Goal: Information Seeking & Learning: Learn about a topic

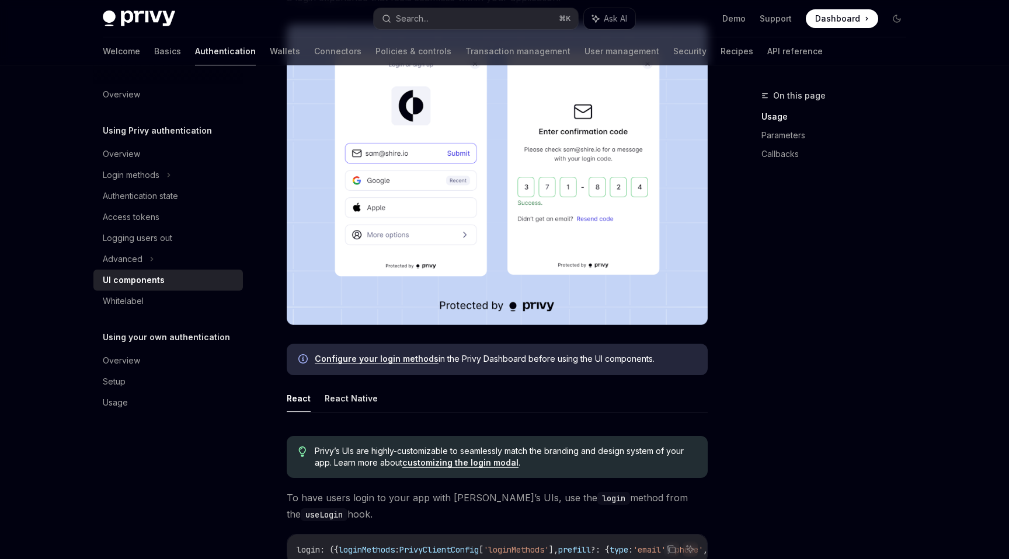
scroll to position [331, 0]
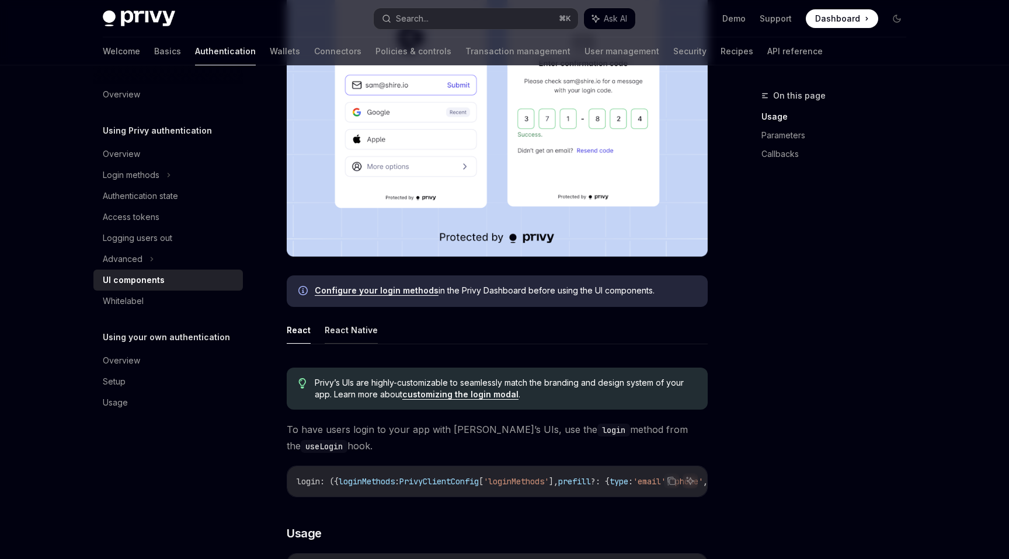
click at [363, 333] on button "React Native" at bounding box center [351, 329] width 53 height 27
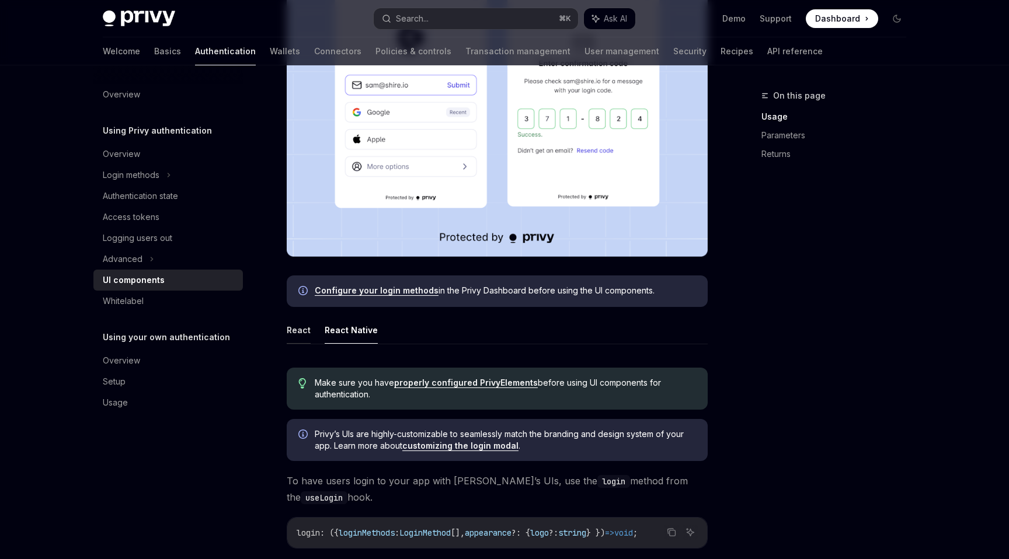
click at [302, 330] on button "React" at bounding box center [299, 329] width 24 height 27
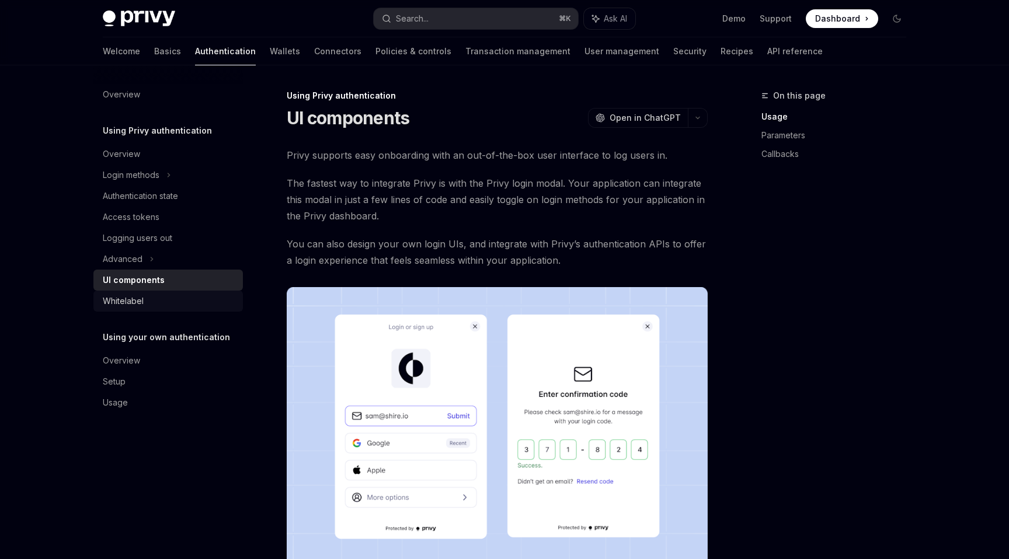
click at [127, 295] on div "Whitelabel" at bounding box center [123, 301] width 41 height 14
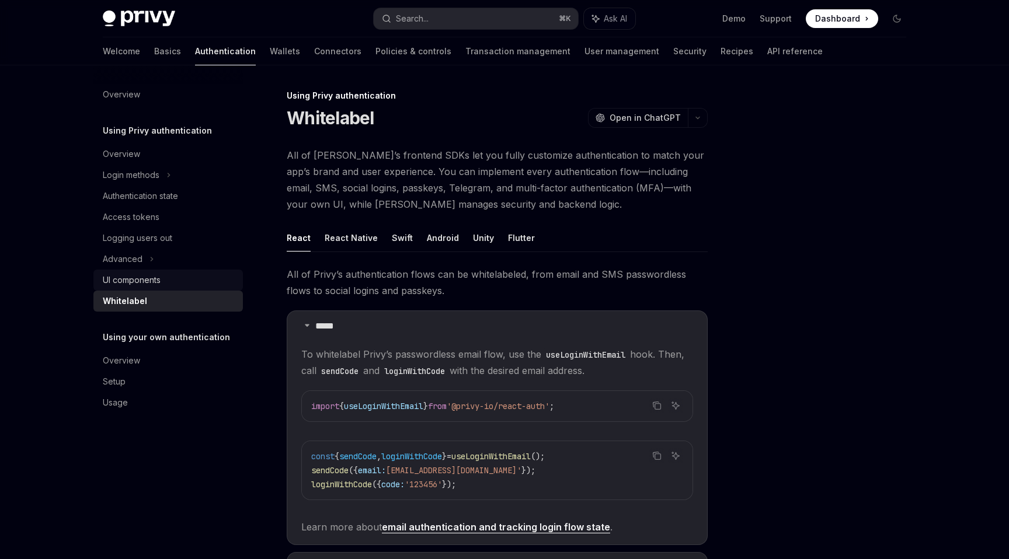
click at [136, 287] on link "UI components" at bounding box center [167, 280] width 149 height 21
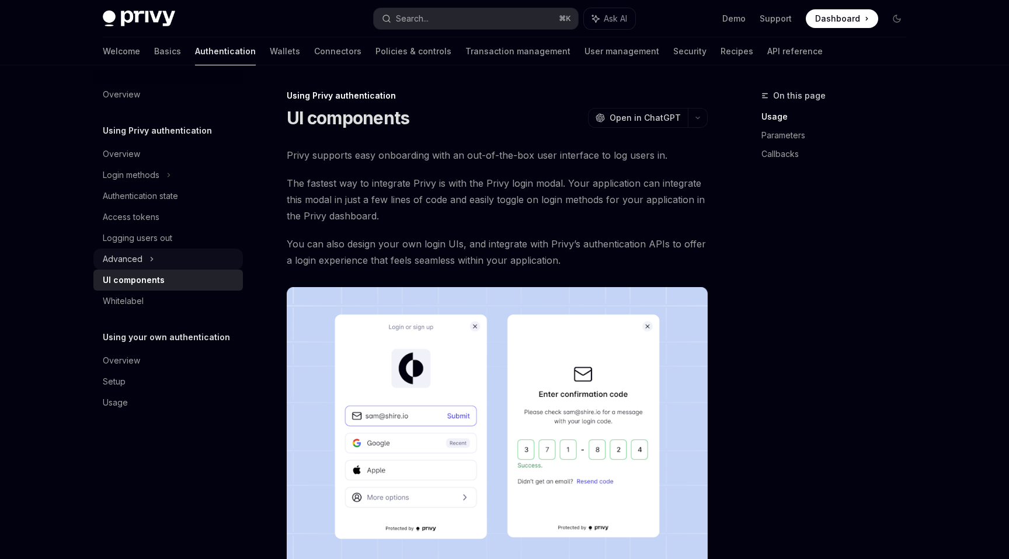
click at [129, 262] on div "Advanced" at bounding box center [123, 259] width 40 height 14
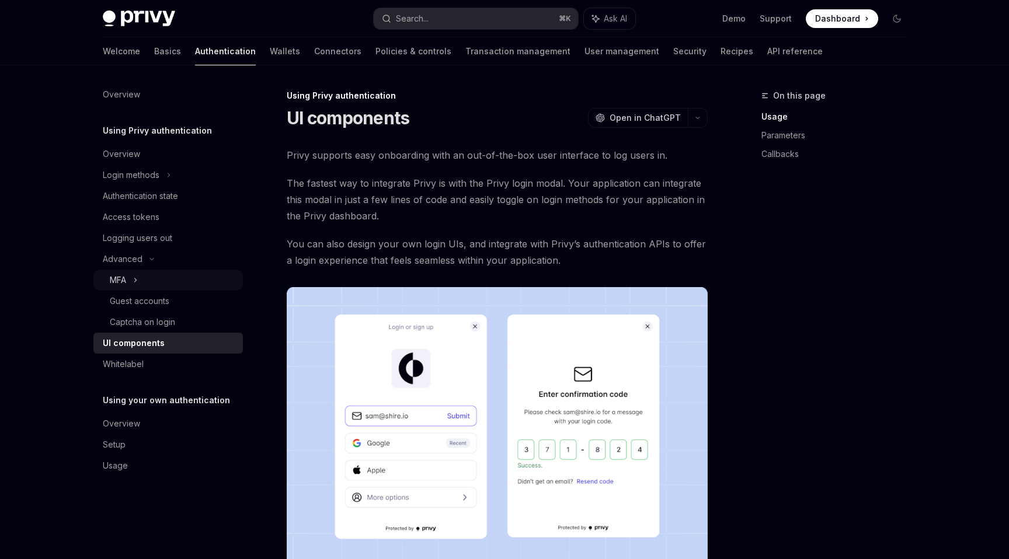
click at [127, 283] on div "MFA" at bounding box center [167, 280] width 149 height 21
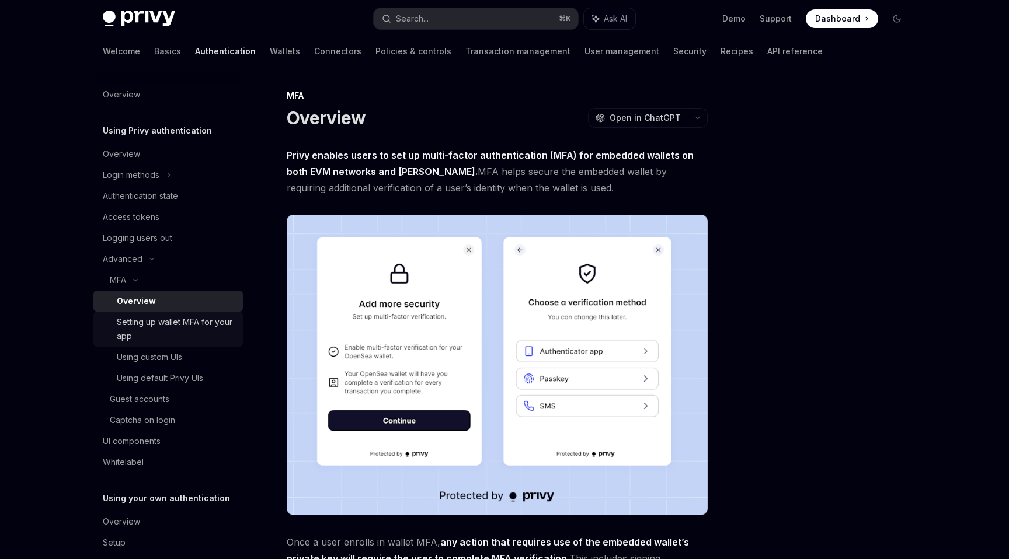
click at [133, 316] on div "Setting up wallet MFA for your app" at bounding box center [176, 329] width 119 height 28
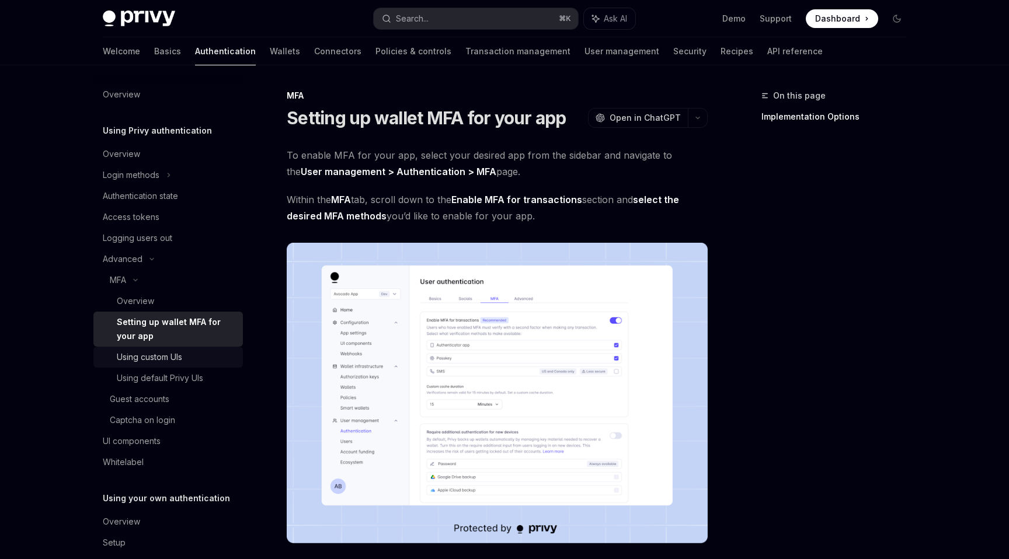
click at [133, 349] on link "Using custom UIs" at bounding box center [167, 357] width 149 height 21
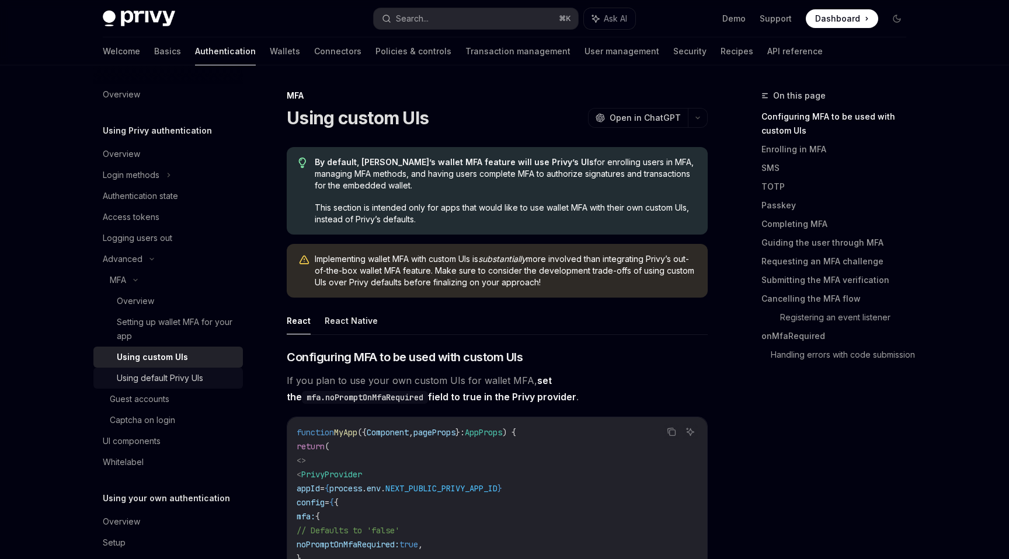
click at [138, 378] on div "Using default Privy UIs" at bounding box center [160, 378] width 86 height 14
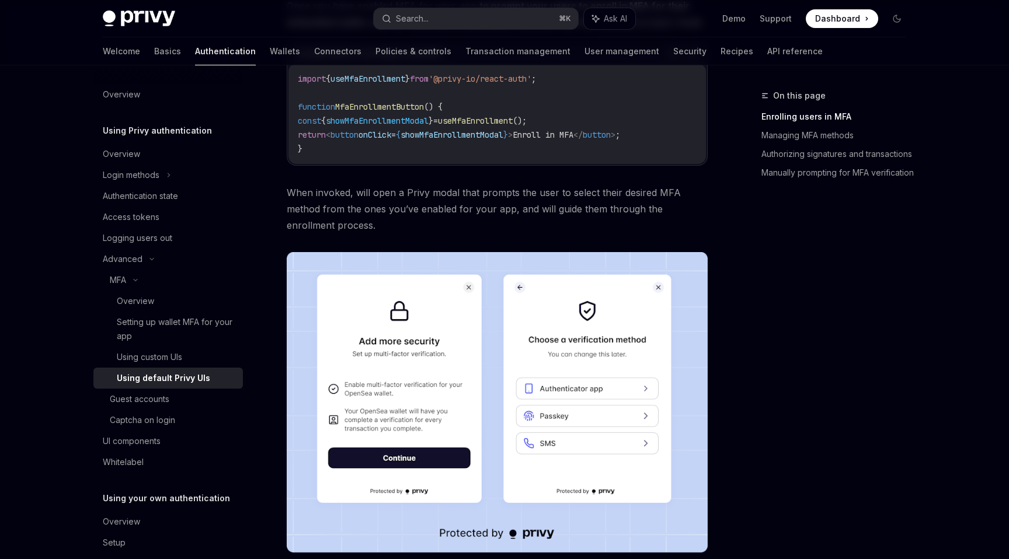
scroll to position [364, 0]
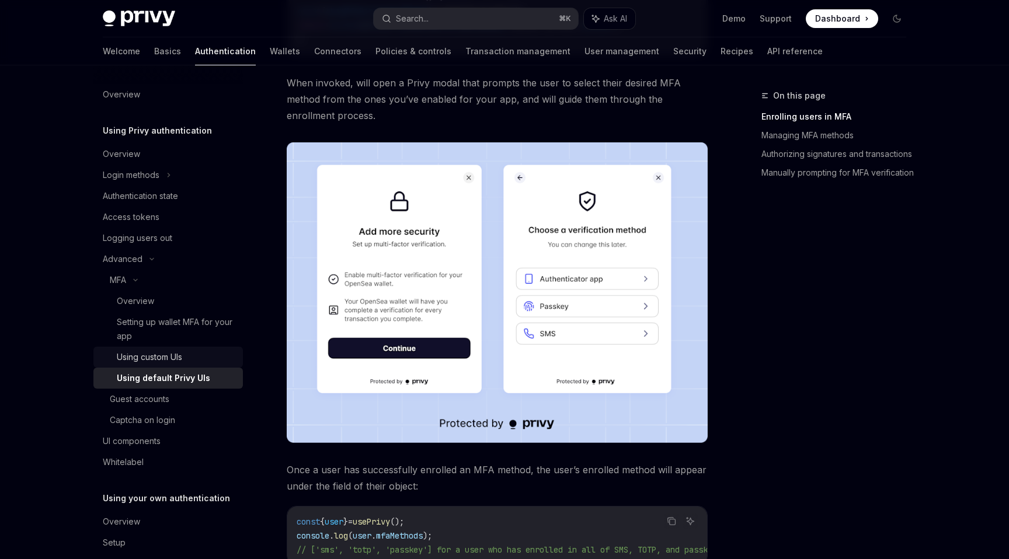
click at [151, 357] on div "Using custom UIs" at bounding box center [149, 357] width 65 height 14
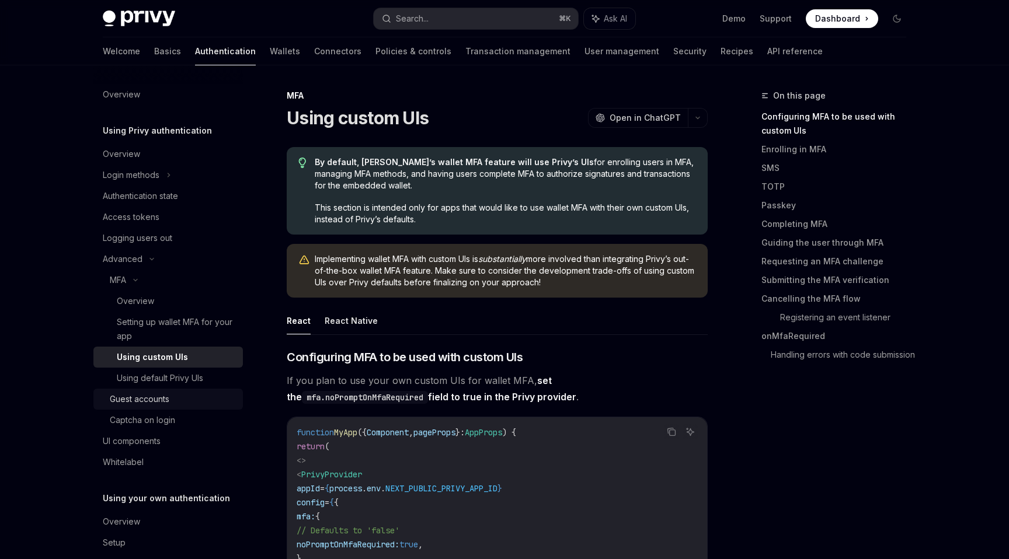
click at [141, 406] on div "Guest accounts" at bounding box center [140, 399] width 60 height 14
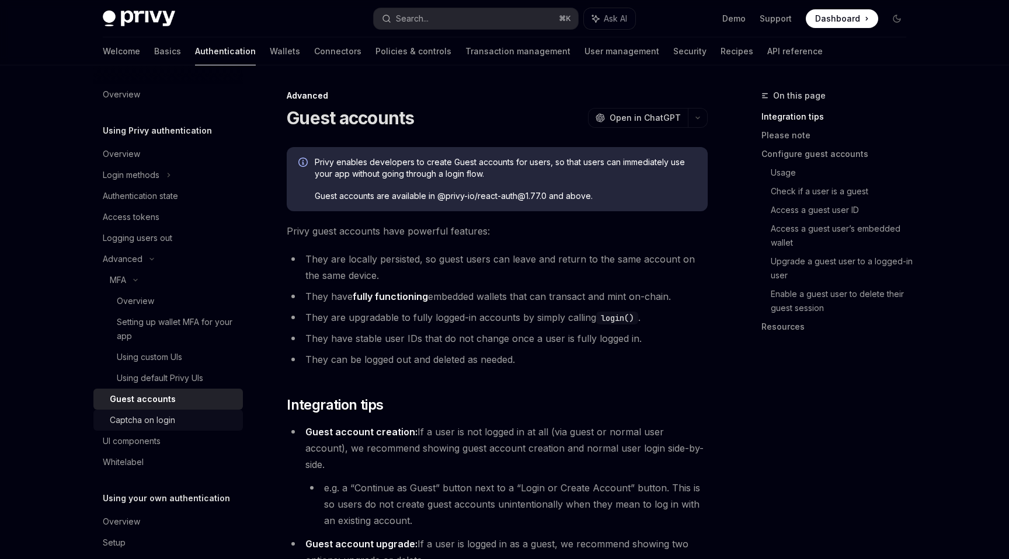
click at [133, 426] on div "Captcha on login" at bounding box center [142, 420] width 65 height 14
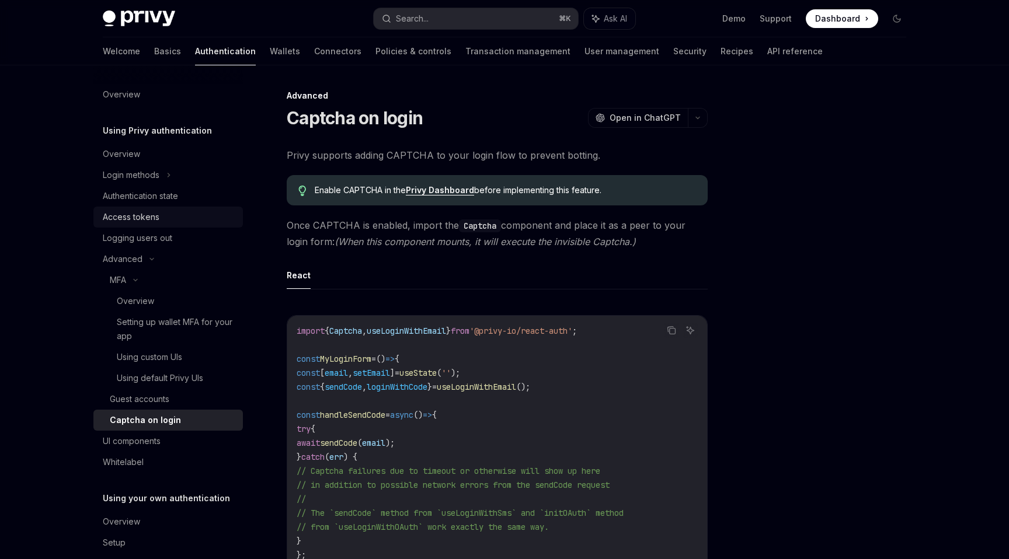
click at [140, 214] on div "Access tokens" at bounding box center [131, 217] width 57 height 14
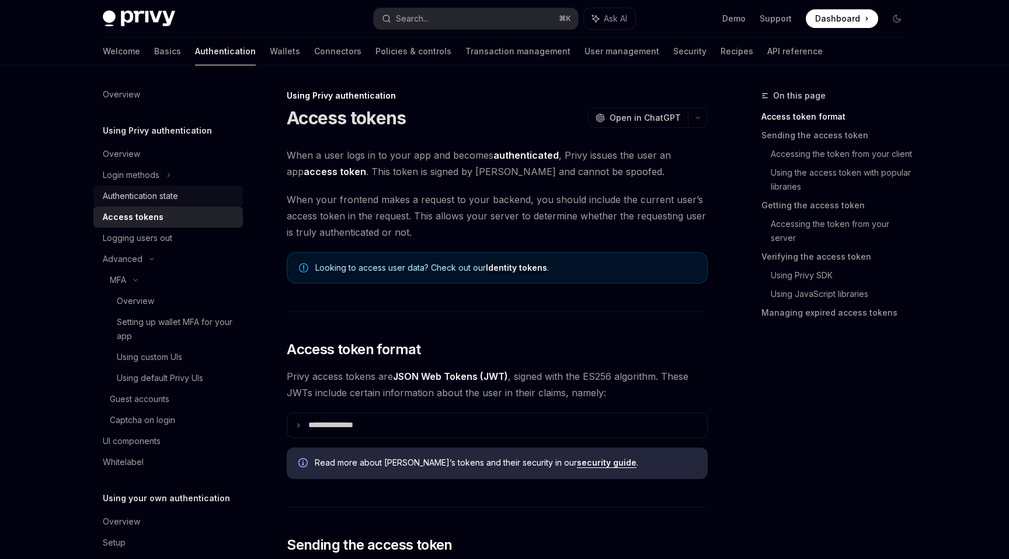
click at [132, 197] on div "Authentication state" at bounding box center [140, 196] width 75 height 14
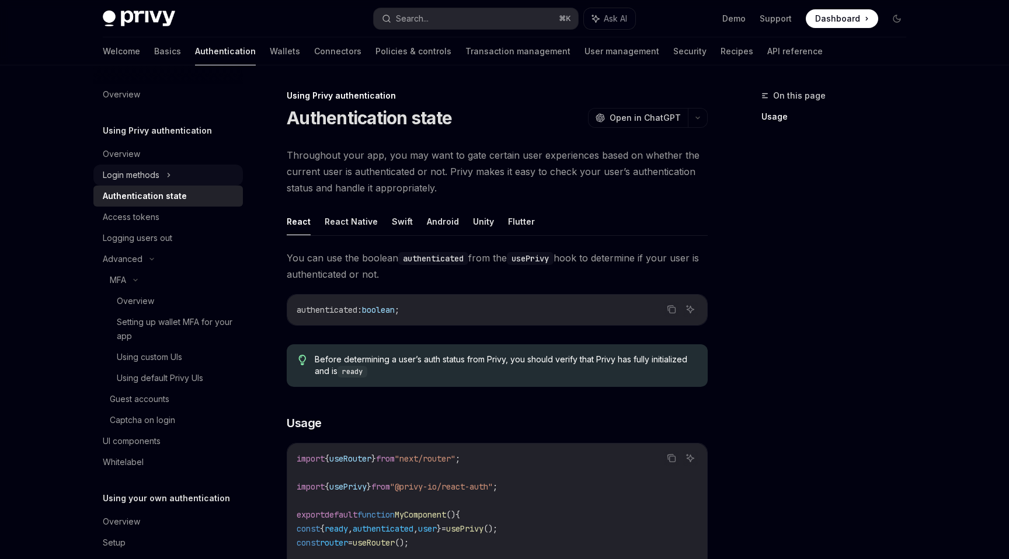
click at [131, 172] on div "Login methods" at bounding box center [131, 175] width 57 height 14
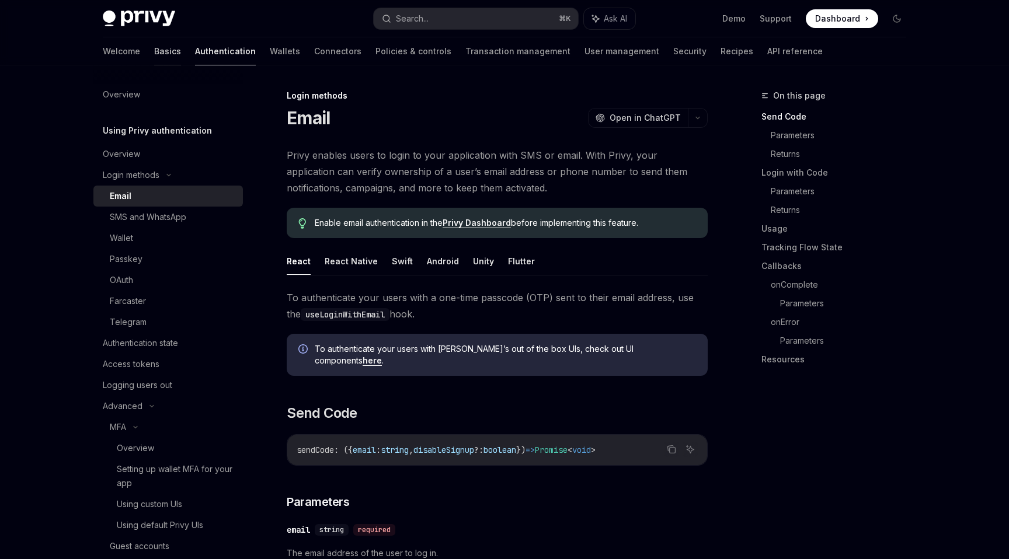
click at [154, 53] on link "Basics" at bounding box center [167, 51] width 27 height 28
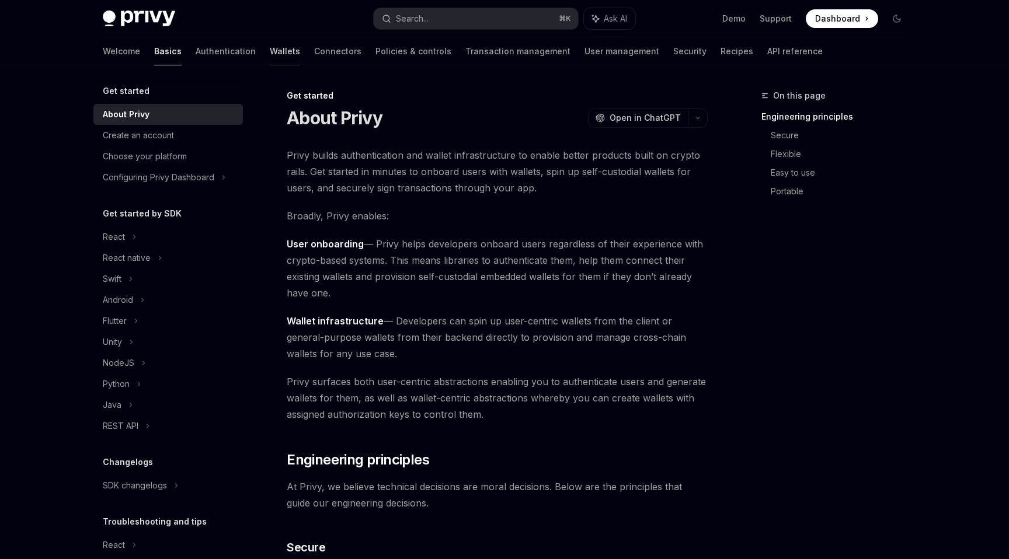
click at [270, 52] on link "Wallets" at bounding box center [285, 51] width 30 height 28
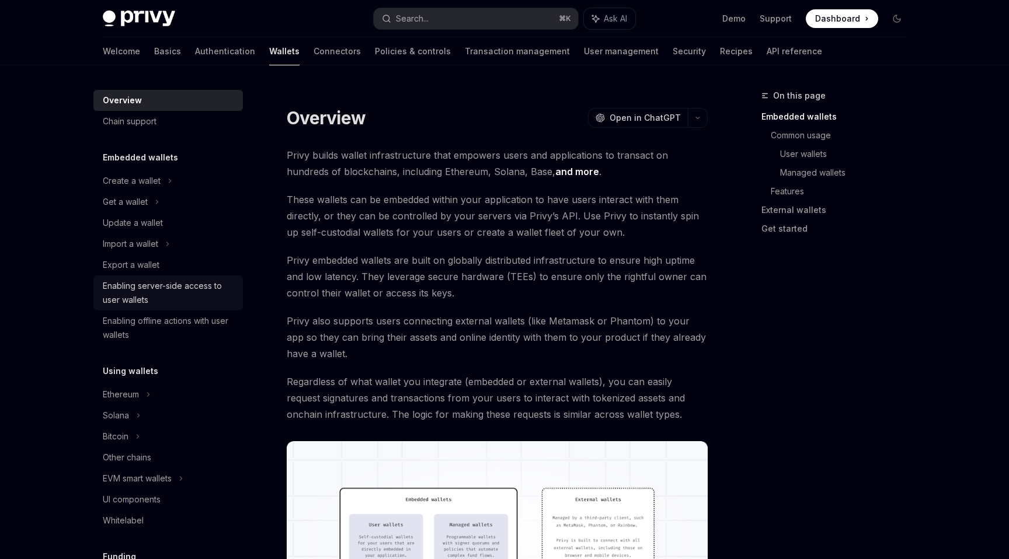
scroll to position [207, 0]
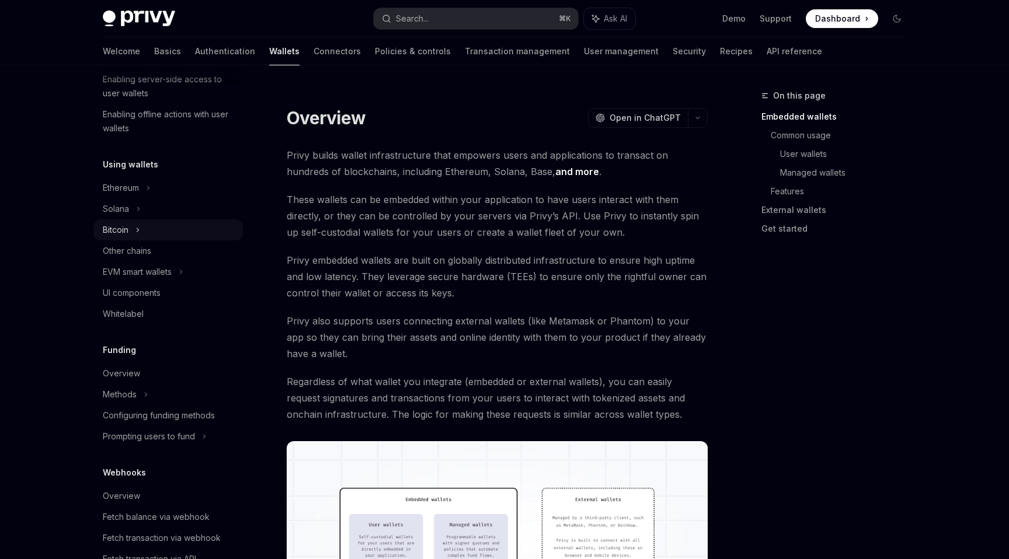
click at [116, 233] on div "Bitcoin" at bounding box center [116, 230] width 26 height 14
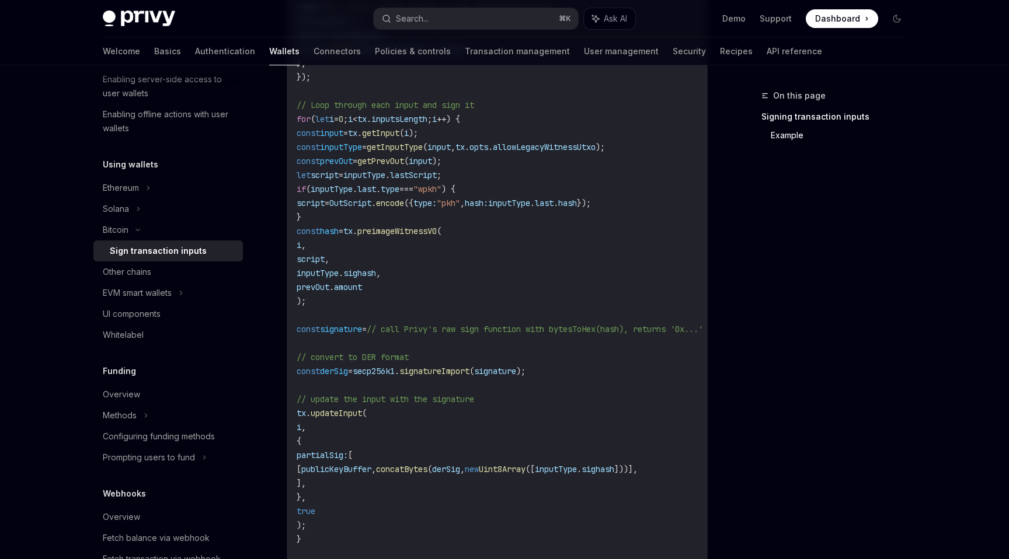
scroll to position [736, 0]
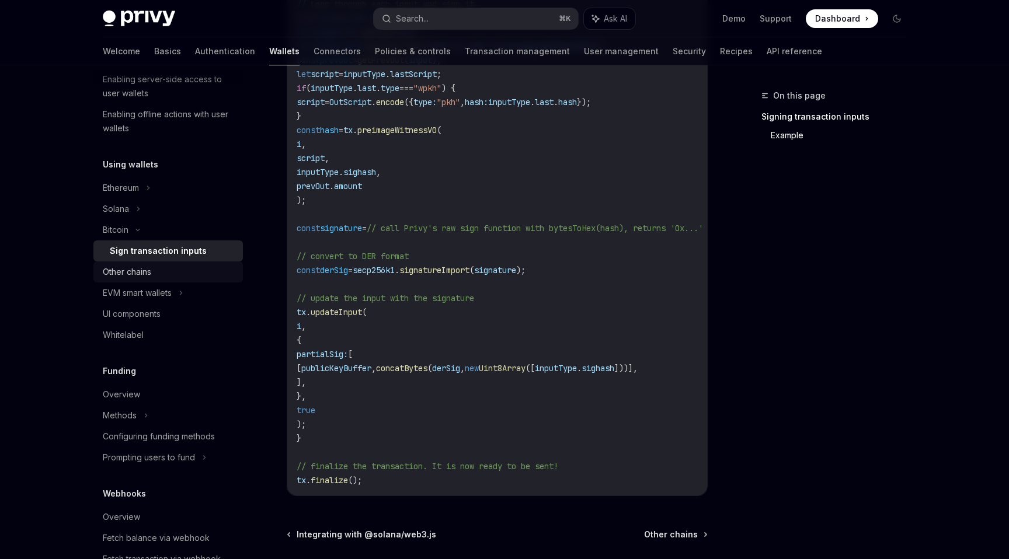
click at [145, 269] on div "Other chains" at bounding box center [127, 272] width 48 height 14
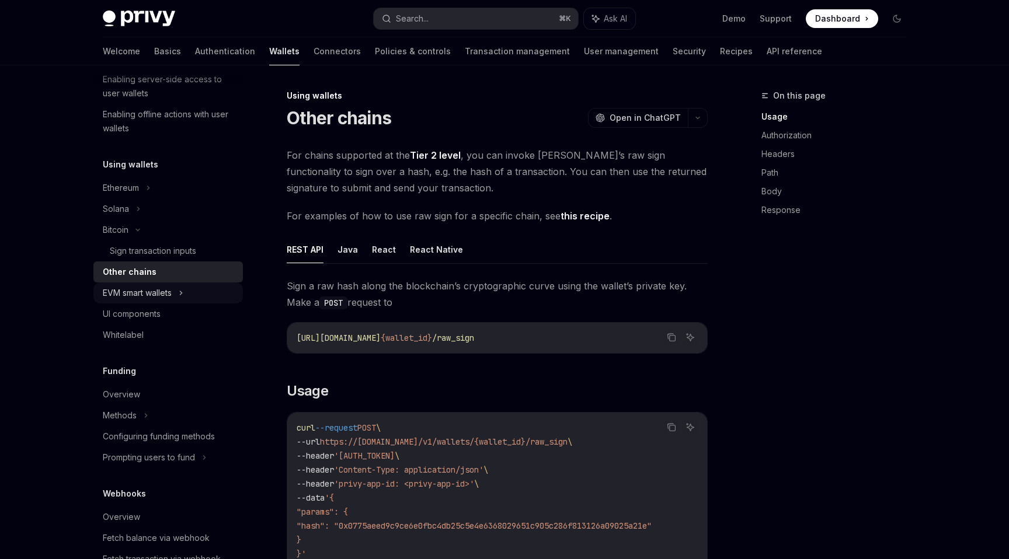
click at [134, 288] on div "EVM smart wallets" at bounding box center [137, 293] width 69 height 14
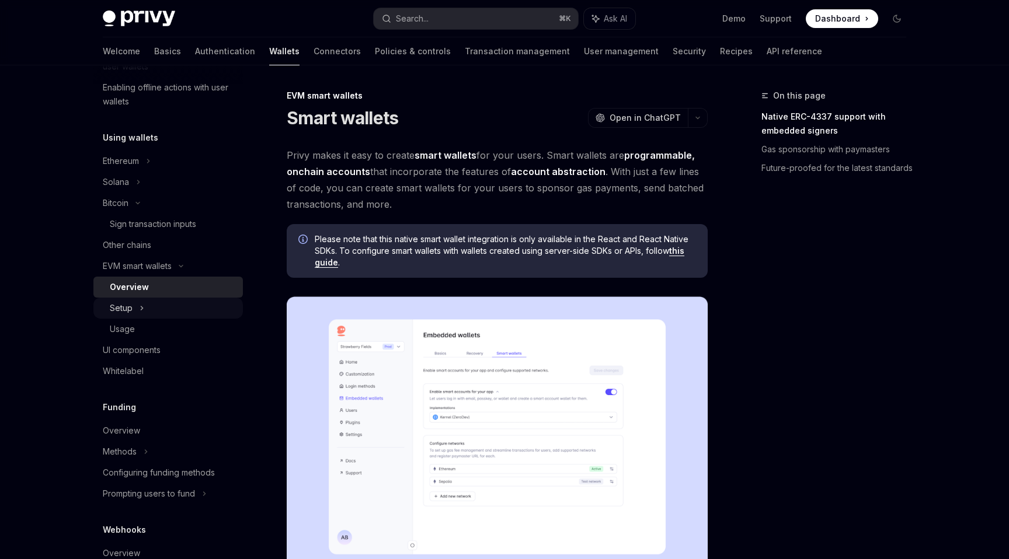
scroll to position [235, 0]
click at [124, 180] on div "Solana" at bounding box center [116, 181] width 26 height 14
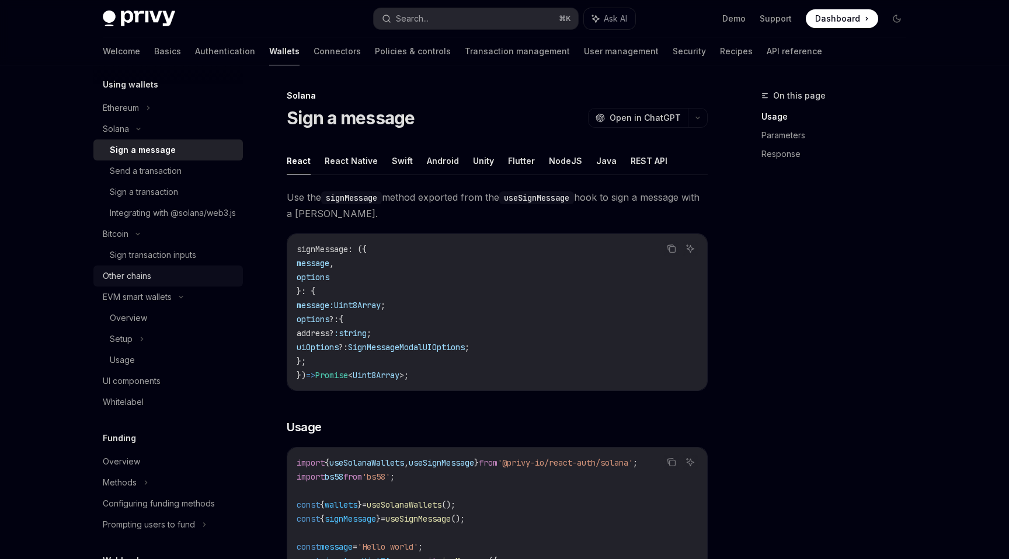
scroll to position [419, 0]
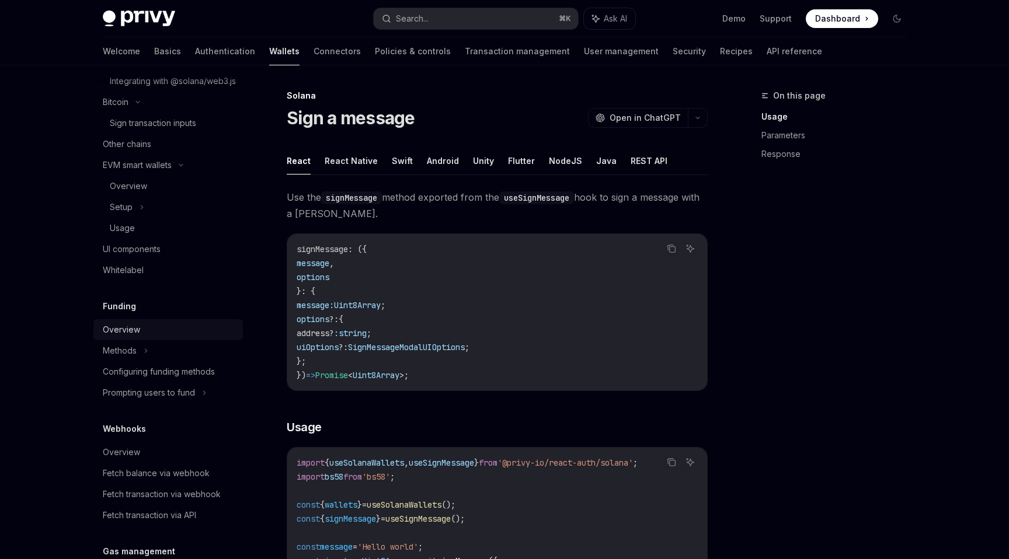
click at [142, 337] on div "Overview" at bounding box center [169, 330] width 133 height 14
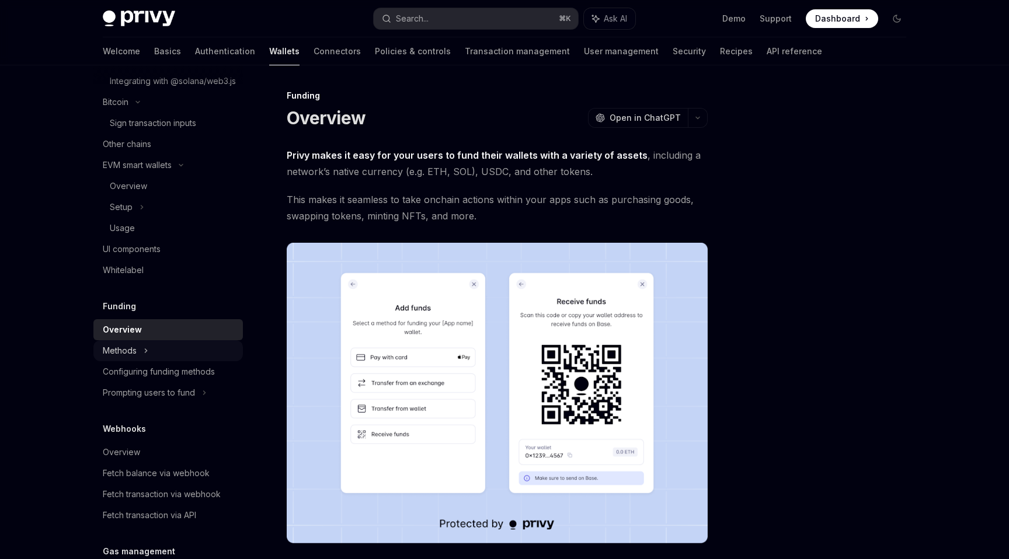
click at [127, 358] on div "Methods" at bounding box center [120, 351] width 34 height 14
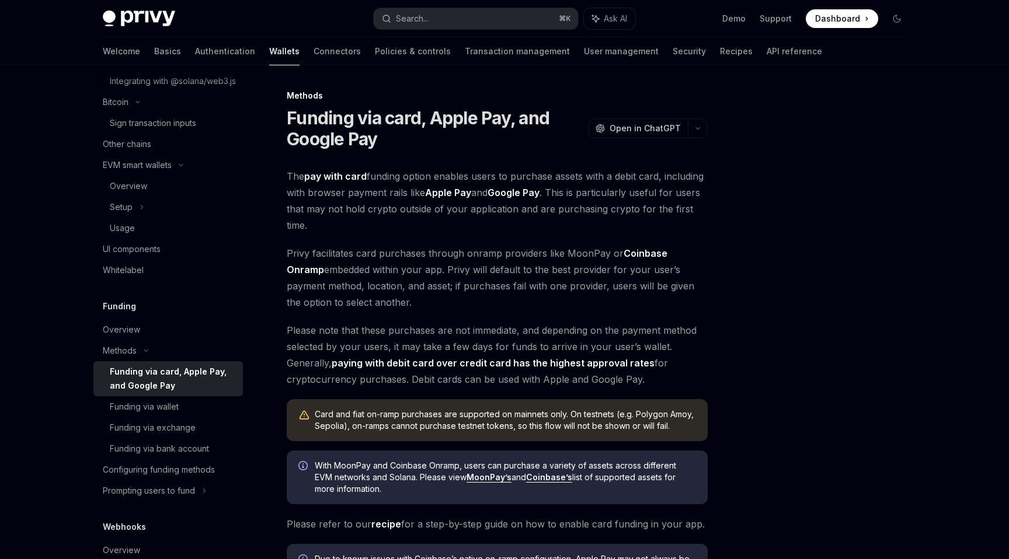
click at [129, 380] on div "Funding via card, Apple Pay, and Google Pay" at bounding box center [173, 379] width 126 height 28
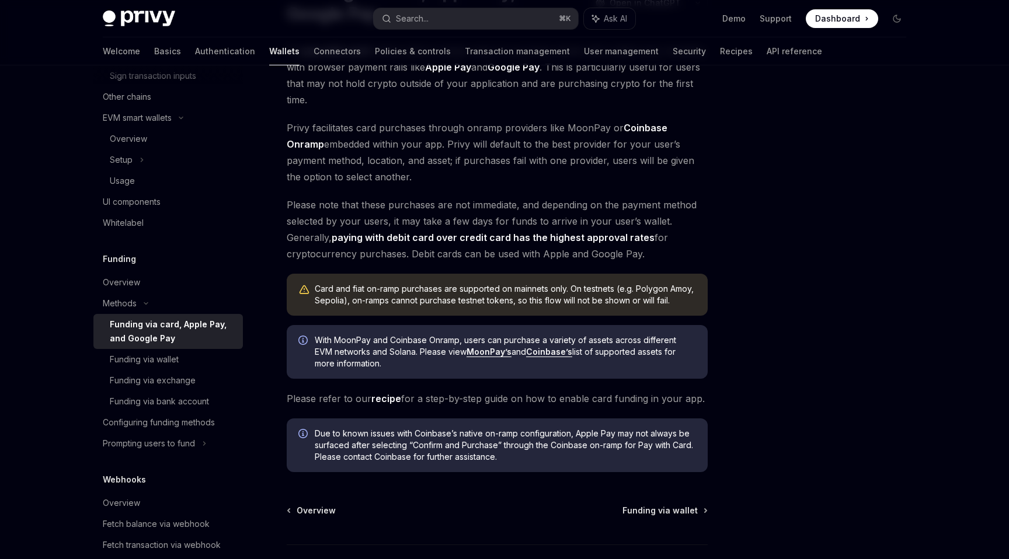
scroll to position [134, 0]
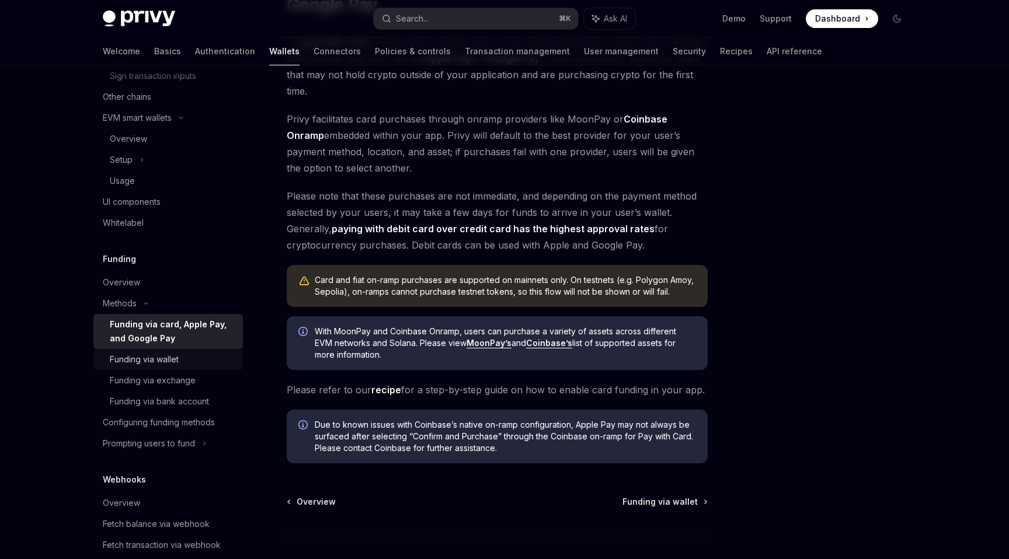
click at [180, 367] on div "Funding via wallet" at bounding box center [173, 360] width 126 height 14
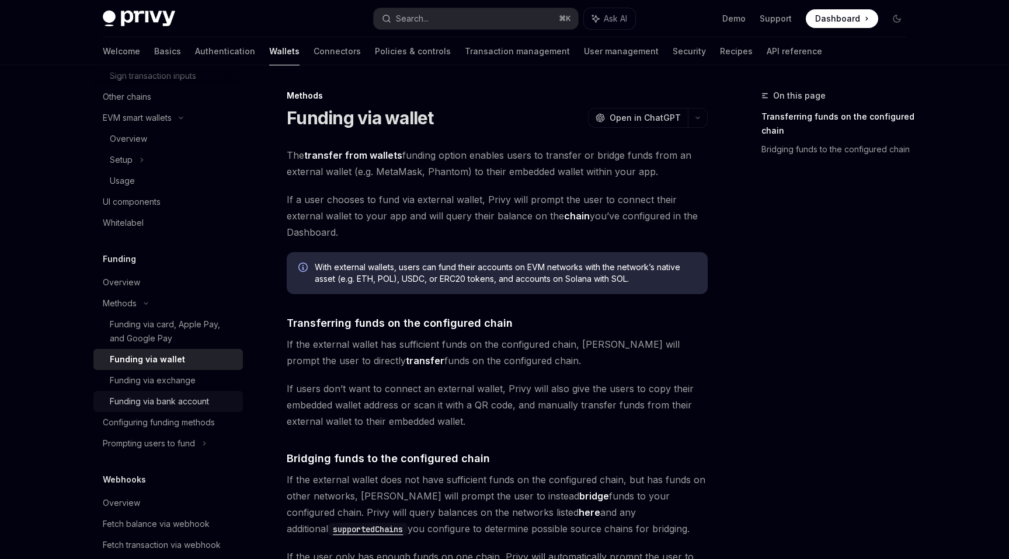
click at [175, 409] on div "Funding via bank account" at bounding box center [159, 402] width 99 height 14
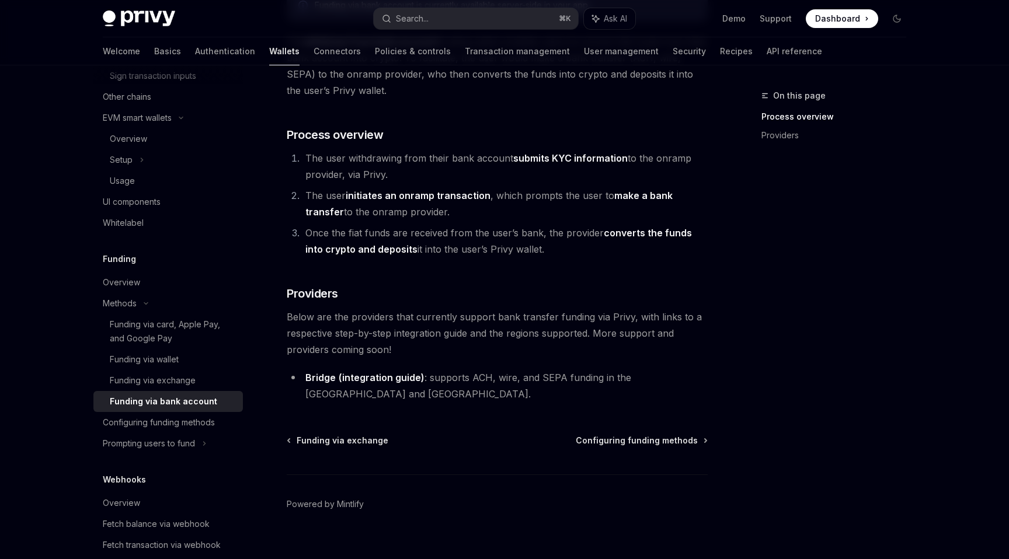
scroll to position [105, 0]
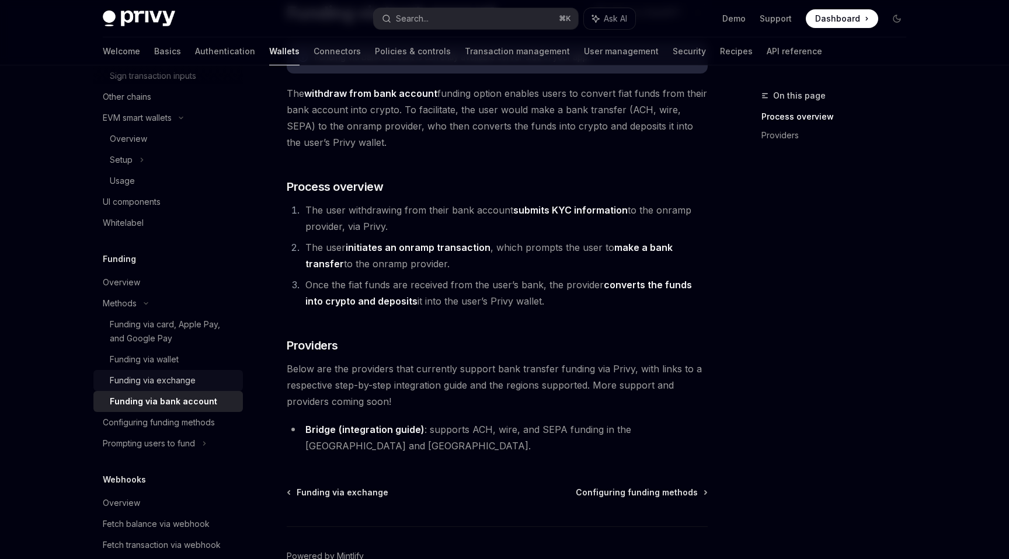
click at [161, 388] on div "Funding via exchange" at bounding box center [153, 381] width 86 height 14
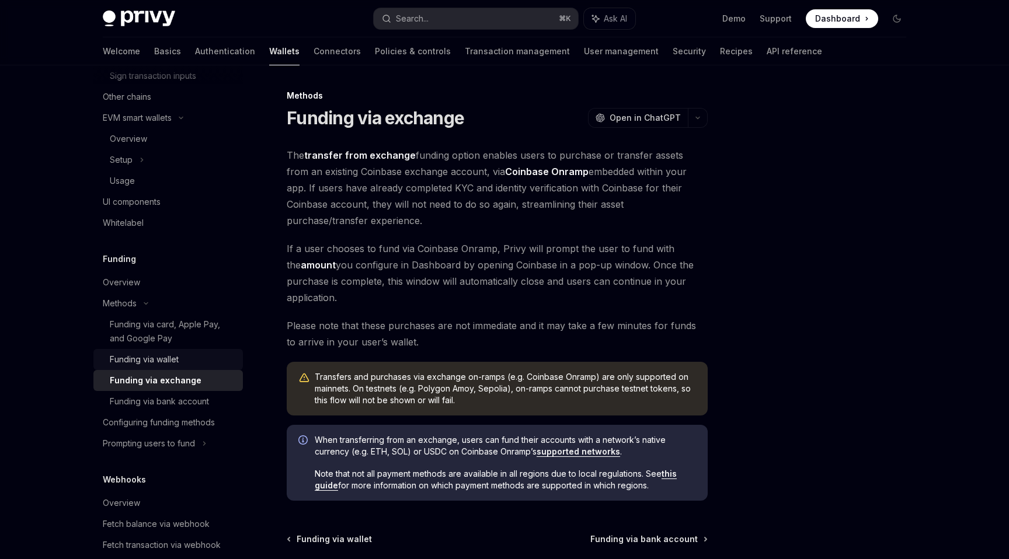
click at [151, 367] on div "Funding via wallet" at bounding box center [144, 360] width 69 height 14
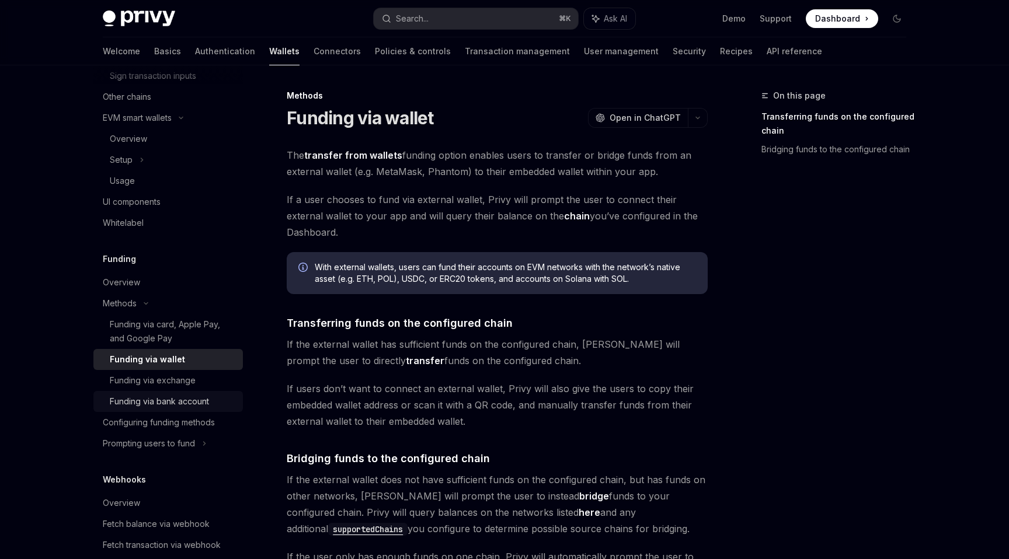
click at [157, 407] on link "Funding via bank account" at bounding box center [167, 401] width 149 height 21
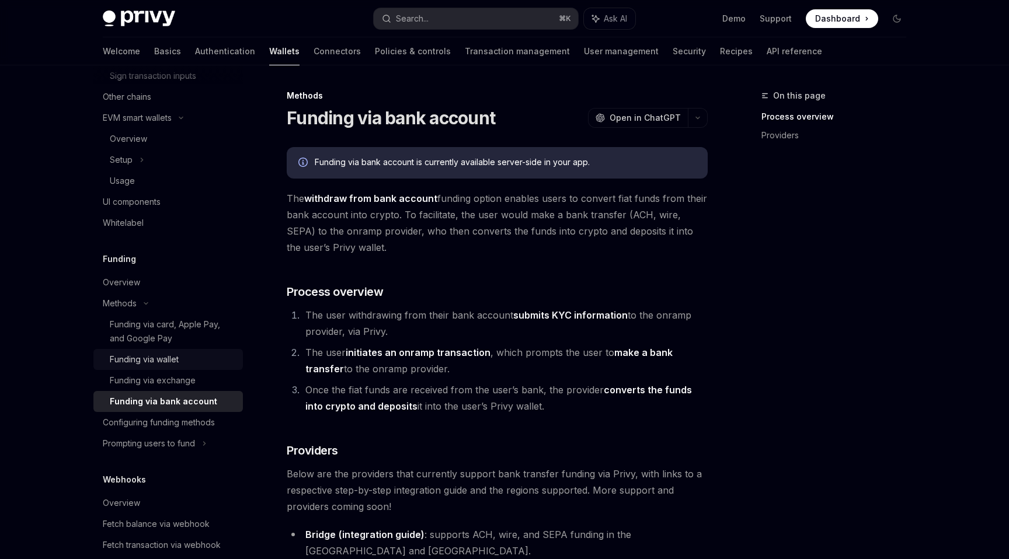
click at [153, 367] on div "Funding via wallet" at bounding box center [144, 360] width 69 height 14
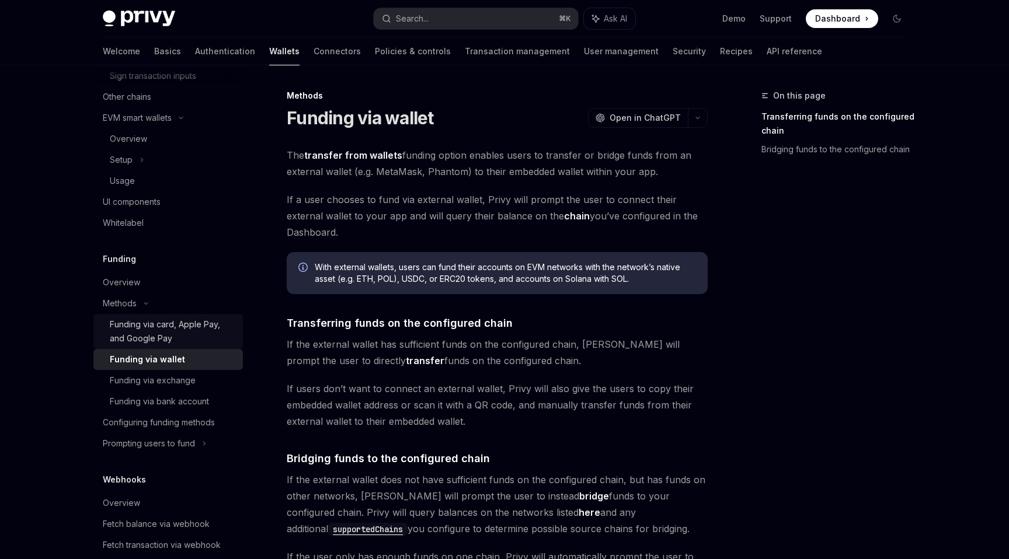
click at [151, 346] on div "Funding via card, Apple Pay, and Google Pay" at bounding box center [173, 332] width 126 height 28
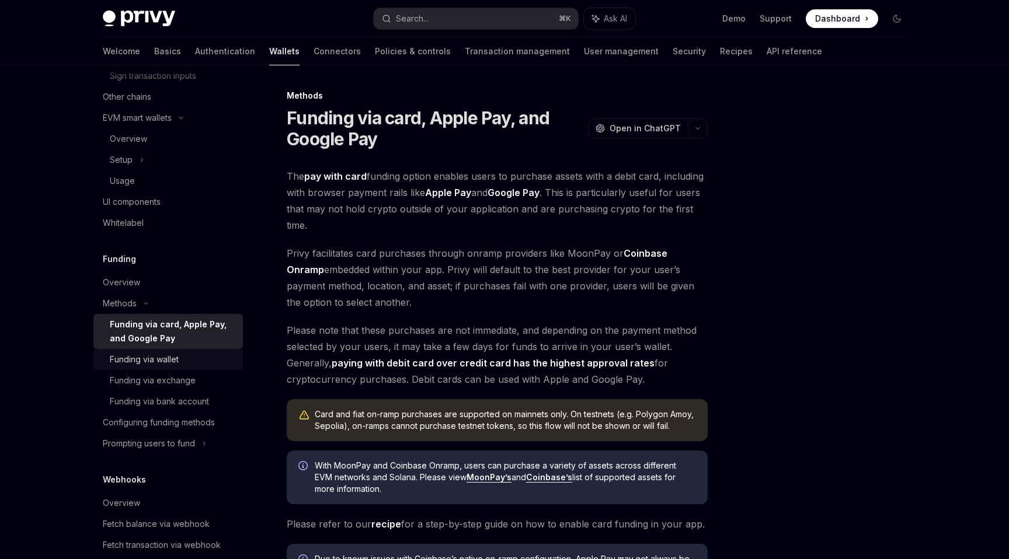
click at [153, 367] on div "Funding via wallet" at bounding box center [144, 360] width 69 height 14
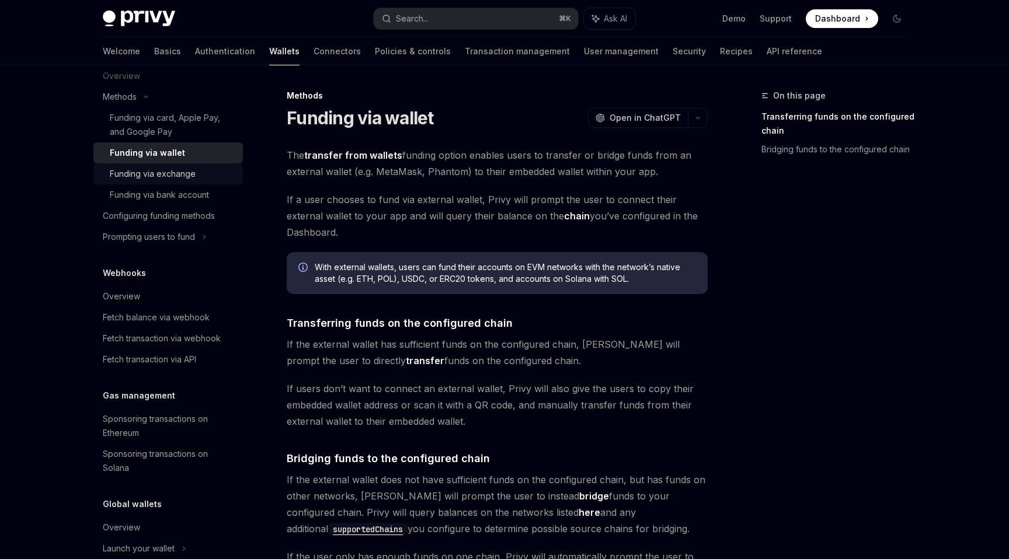
scroll to position [716, 0]
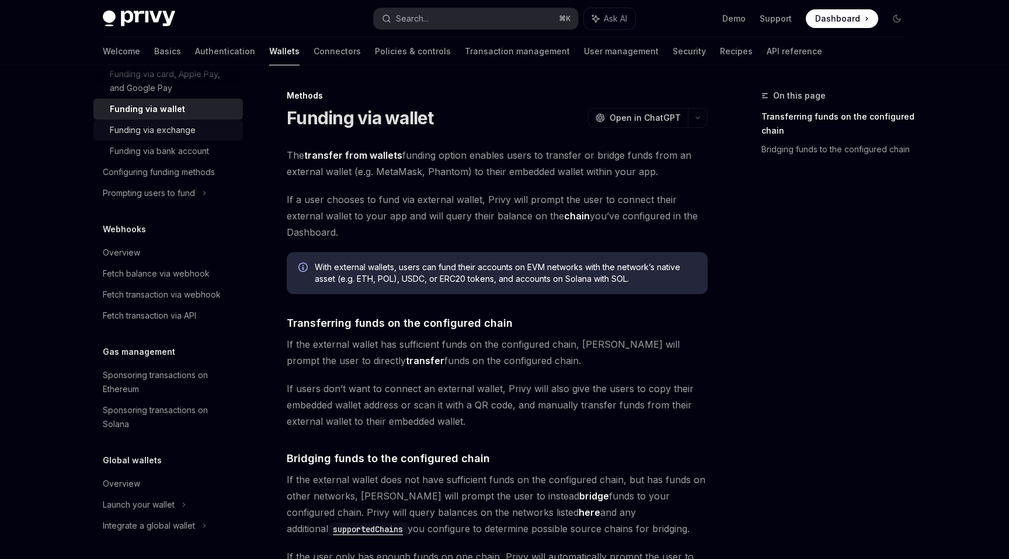
click at [162, 395] on div "Sponsoring transactions on Ethereum" at bounding box center [169, 382] width 133 height 28
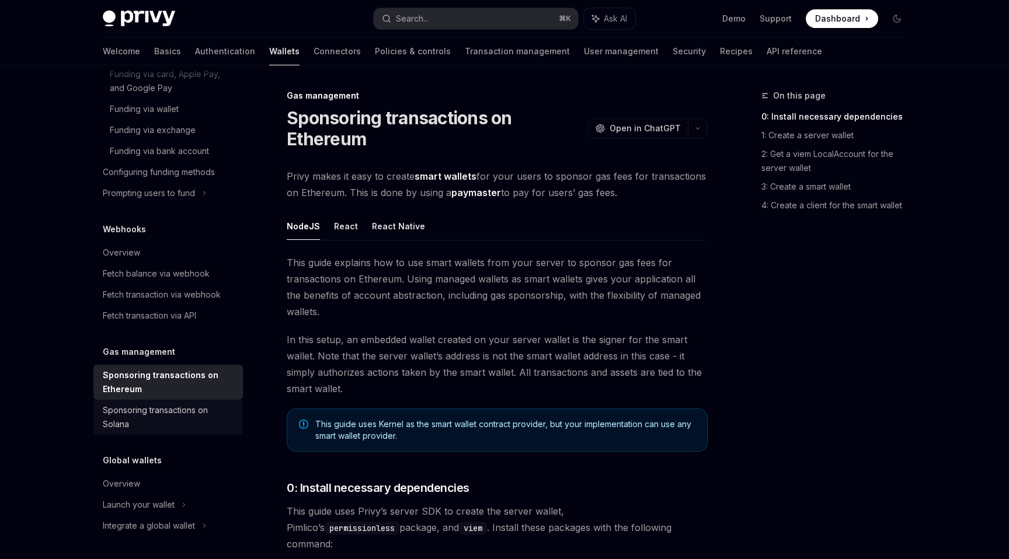
click at [162, 418] on div "Sponsoring transactions on Solana" at bounding box center [169, 417] width 133 height 28
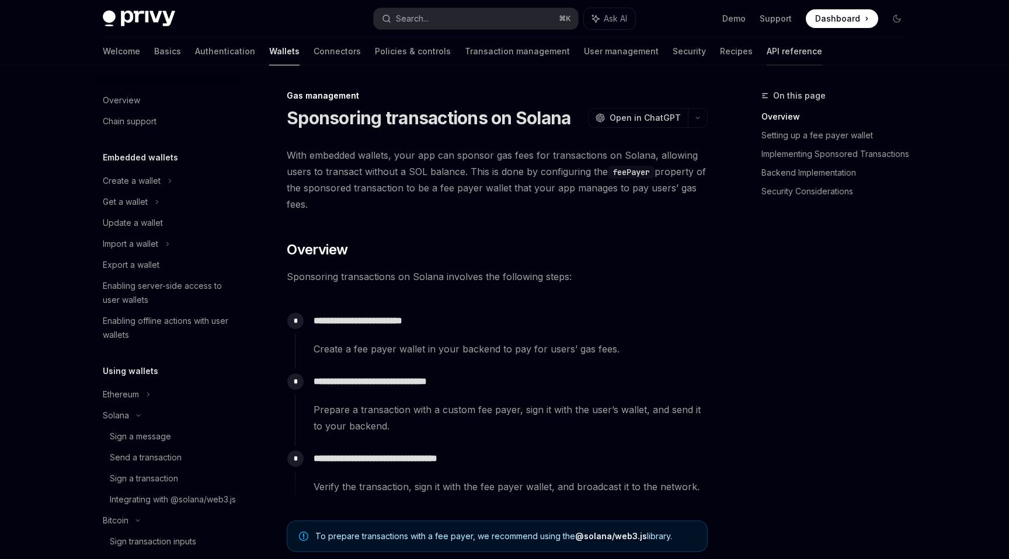
click at [767, 56] on link "API reference" at bounding box center [794, 51] width 55 height 28
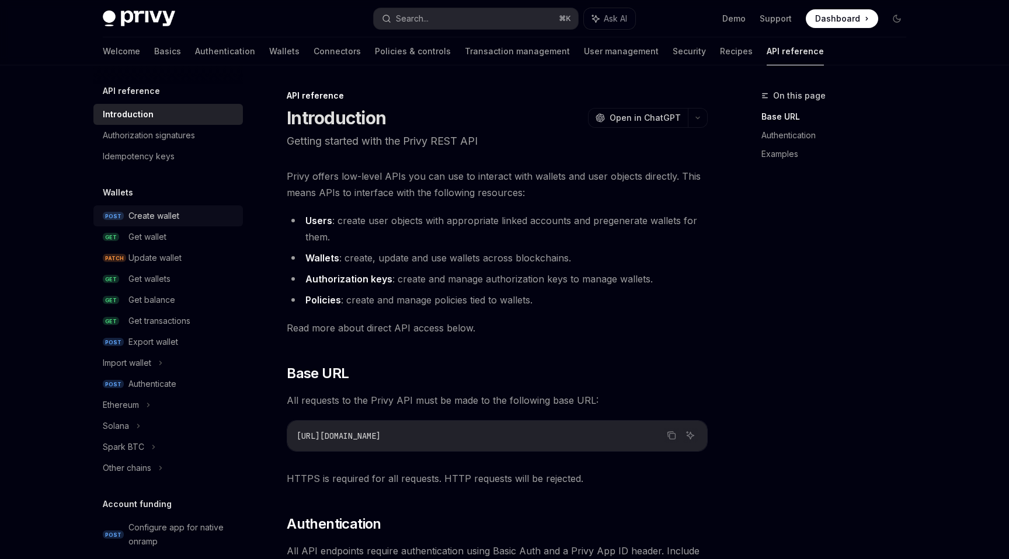
click at [155, 221] on div "Create wallet" at bounding box center [153, 216] width 51 height 14
type textarea "*"
